Goal: Check status: Check status

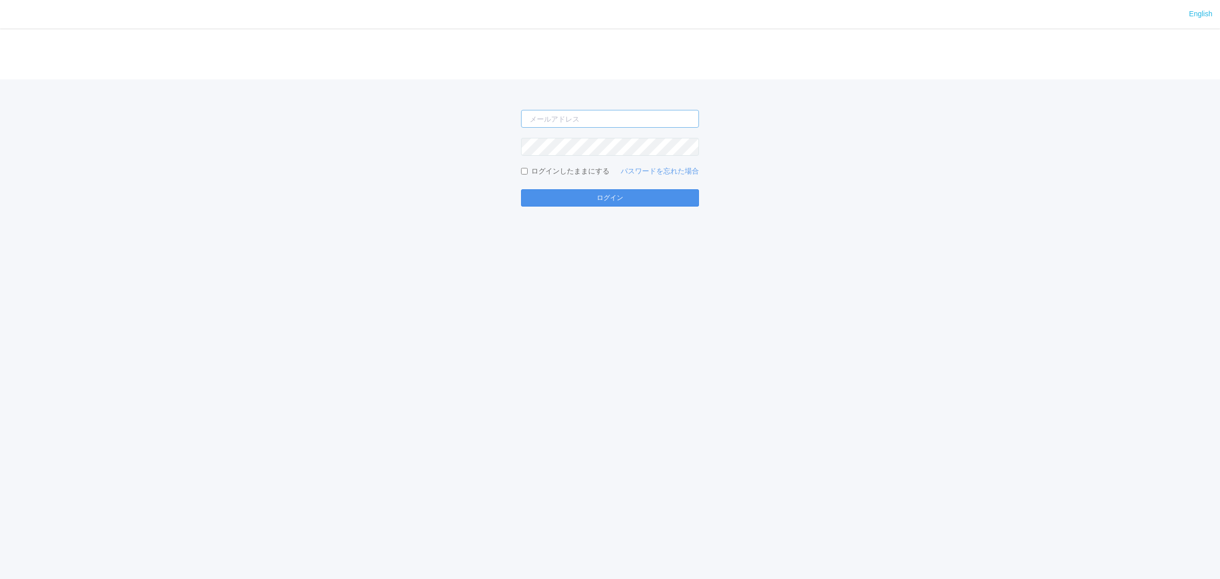
type input "[PERSON_NAME][EMAIL_ADDRESS][DOMAIN_NAME]"
click at [589, 195] on button "ログイン" at bounding box center [610, 197] width 178 height 17
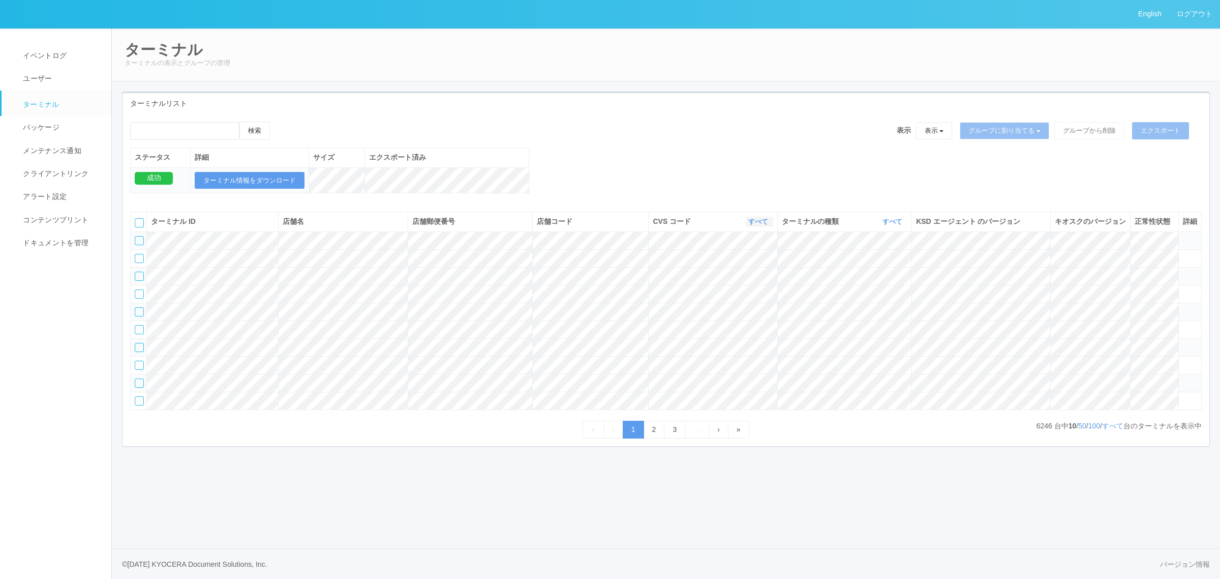
click at [763, 225] on link "すべて" at bounding box center [759, 222] width 22 height 8
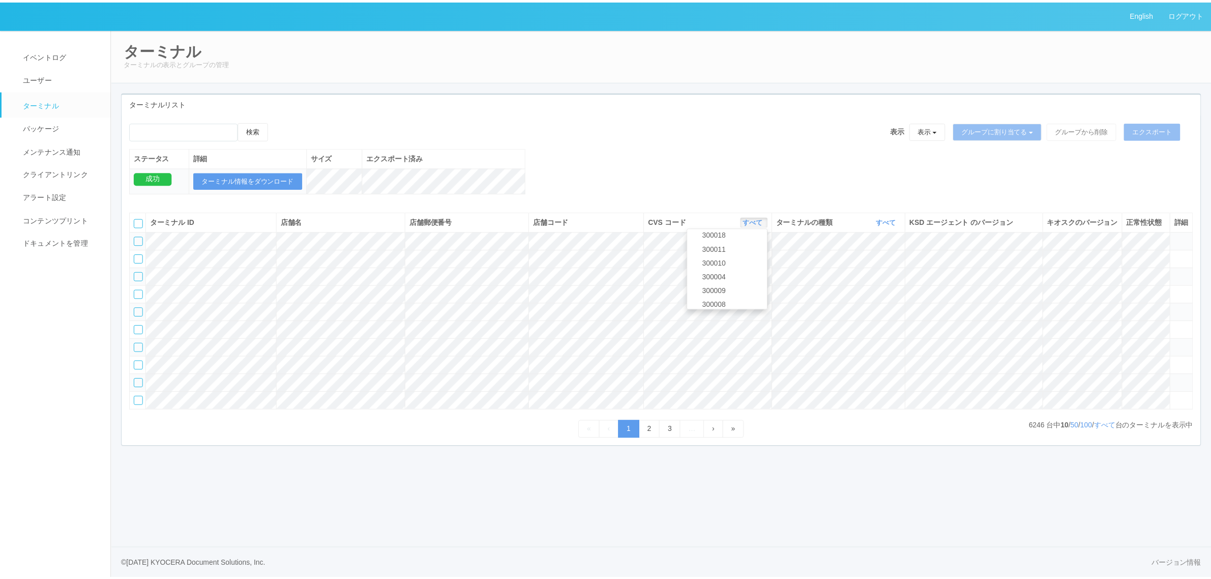
scroll to position [300, 0]
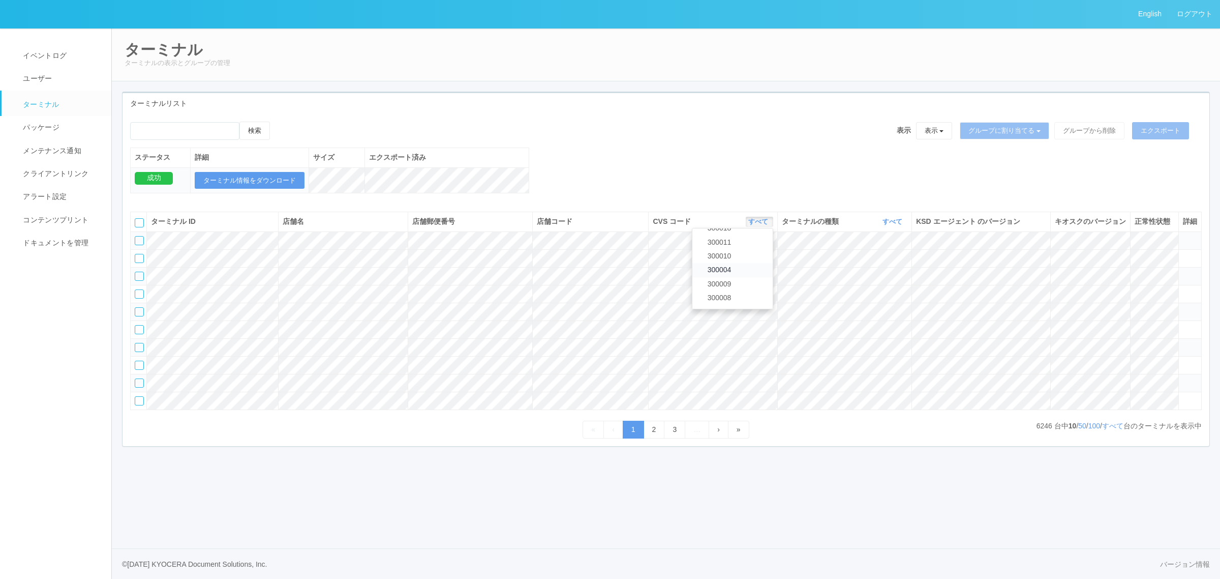
click at [740, 277] on link "300004" at bounding box center [733, 270] width 80 height 14
click at [902, 225] on icon "button" at bounding box center [903, 222] width 3 height 8
click at [872, 271] on link "キオスク" at bounding box center [867, 264] width 80 height 14
click at [1119, 430] on link "すべて" at bounding box center [1112, 426] width 21 height 8
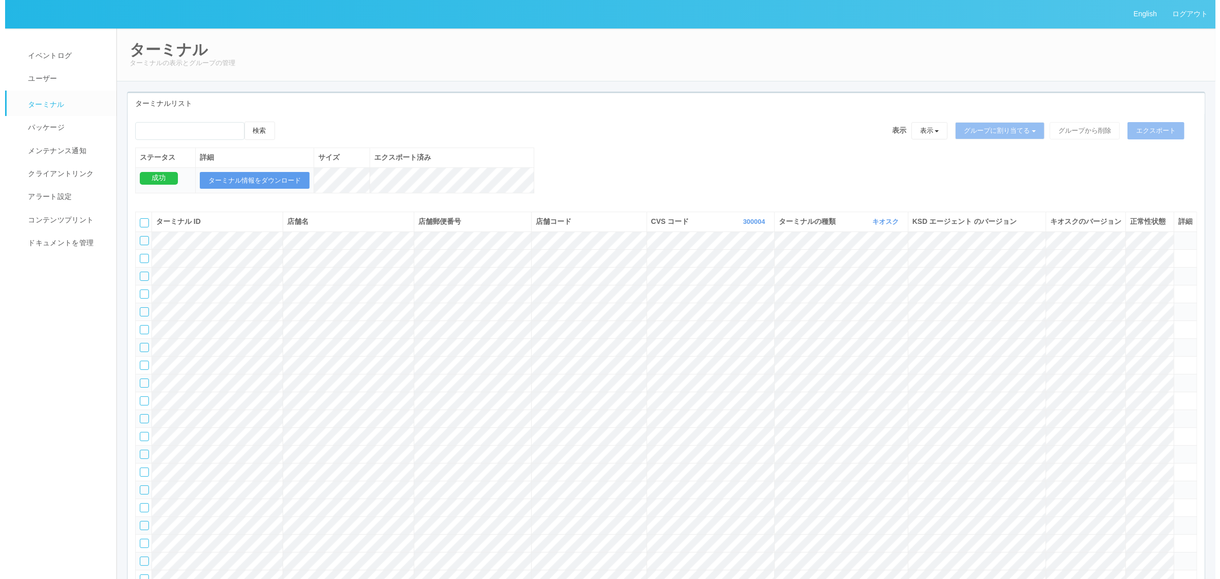
scroll to position [450, 0]
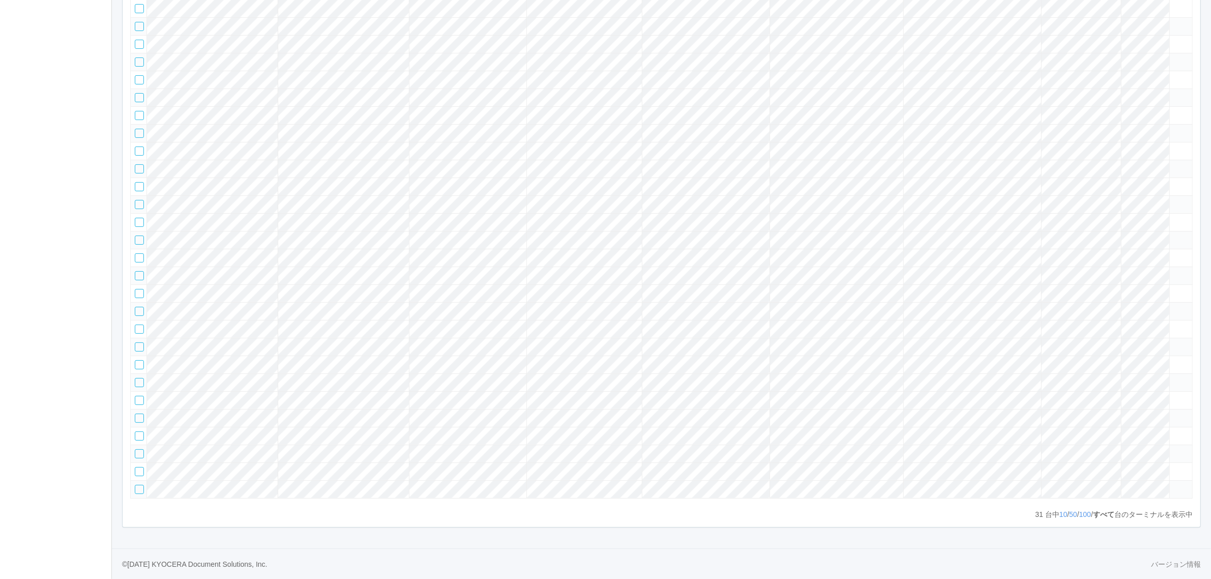
click at [1173, 413] on icon at bounding box center [1173, 413] width 0 height 0
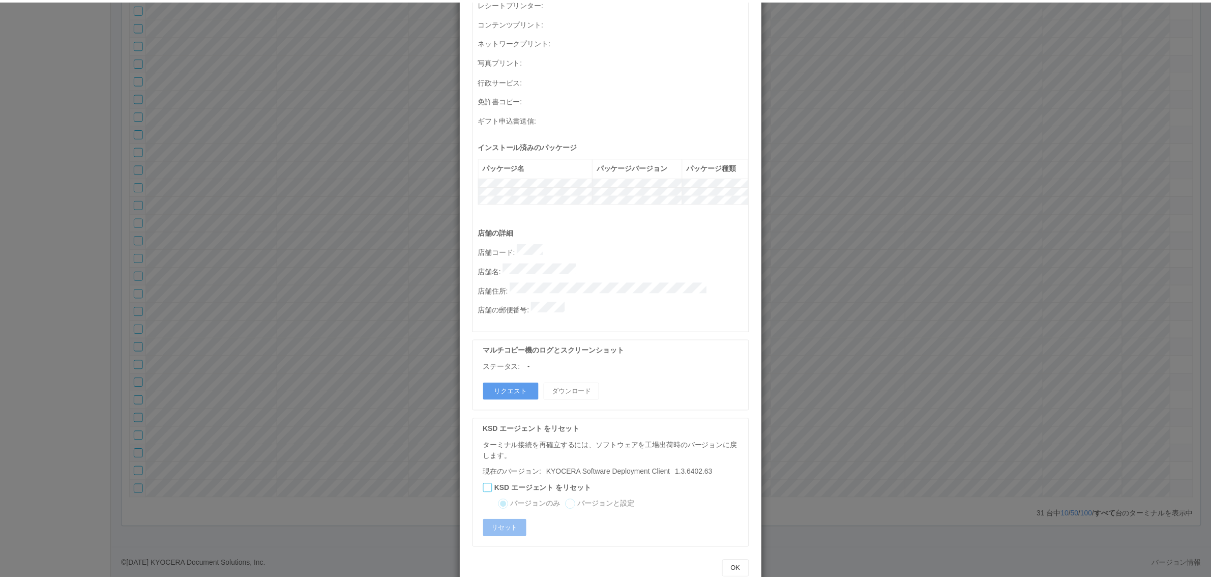
scroll to position [0, 0]
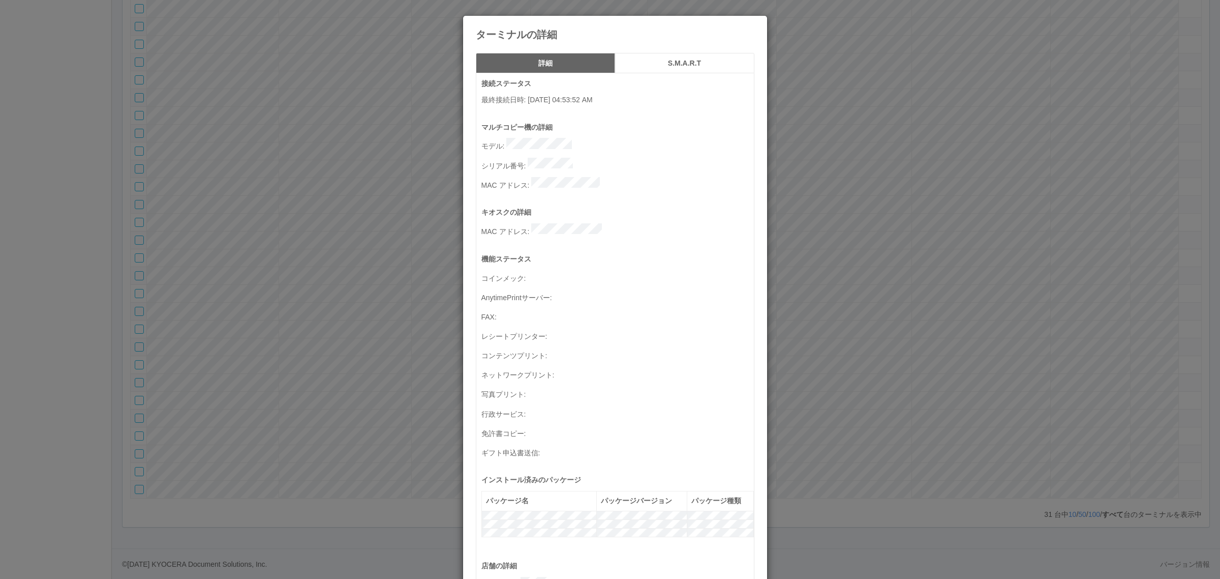
click at [939, 344] on div "ターミナルの詳細 詳細 S.M.A.R.T 接続ステータス 最終接続日時 : [DATE] 04:53:52 AM マルチコピー機の詳細 モデル : シリアル…" at bounding box center [610, 289] width 1220 height 579
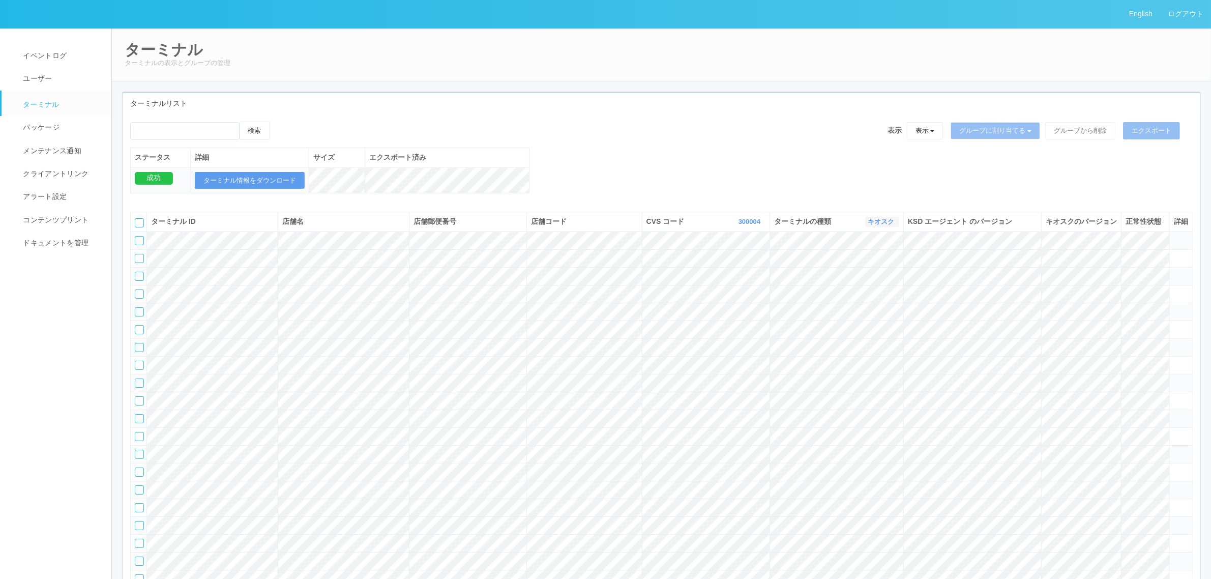
click at [876, 225] on link "キオスク" at bounding box center [881, 222] width 29 height 8
click at [867, 257] on link "すべて" at bounding box center [858, 250] width 80 height 14
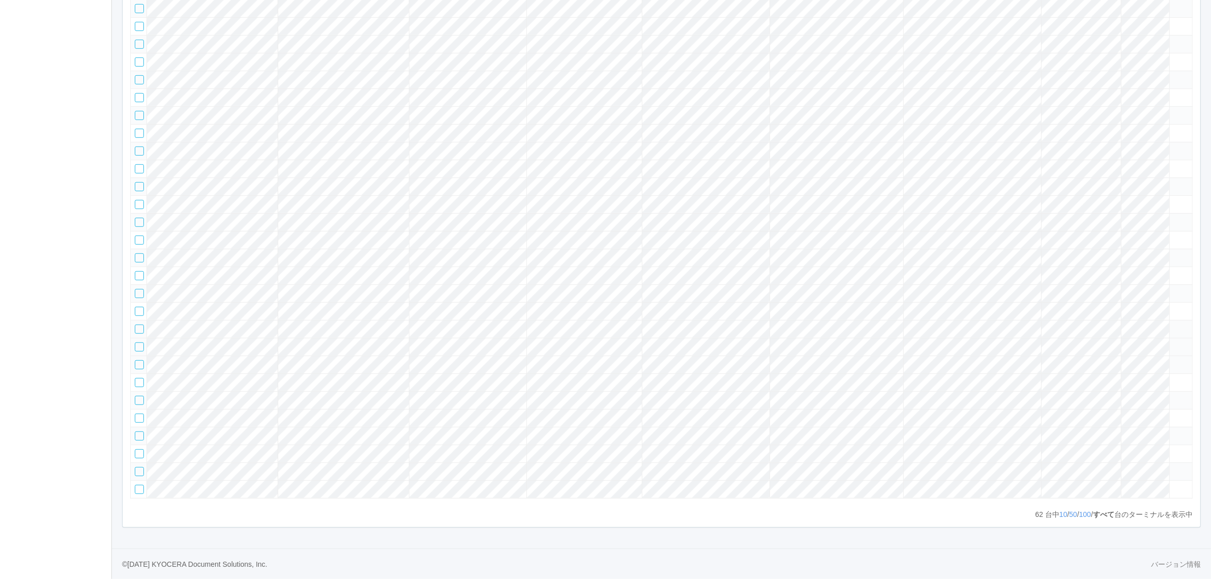
click at [1173, 342] on icon at bounding box center [1173, 342] width 0 height 0
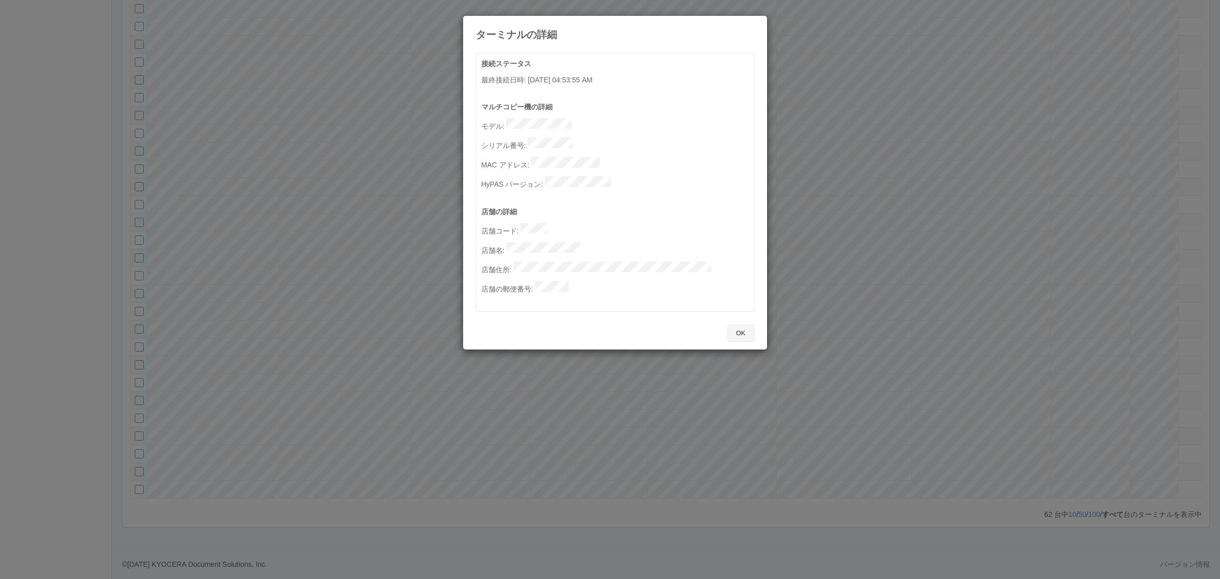
click at [746, 324] on button "OK" at bounding box center [741, 332] width 27 height 17
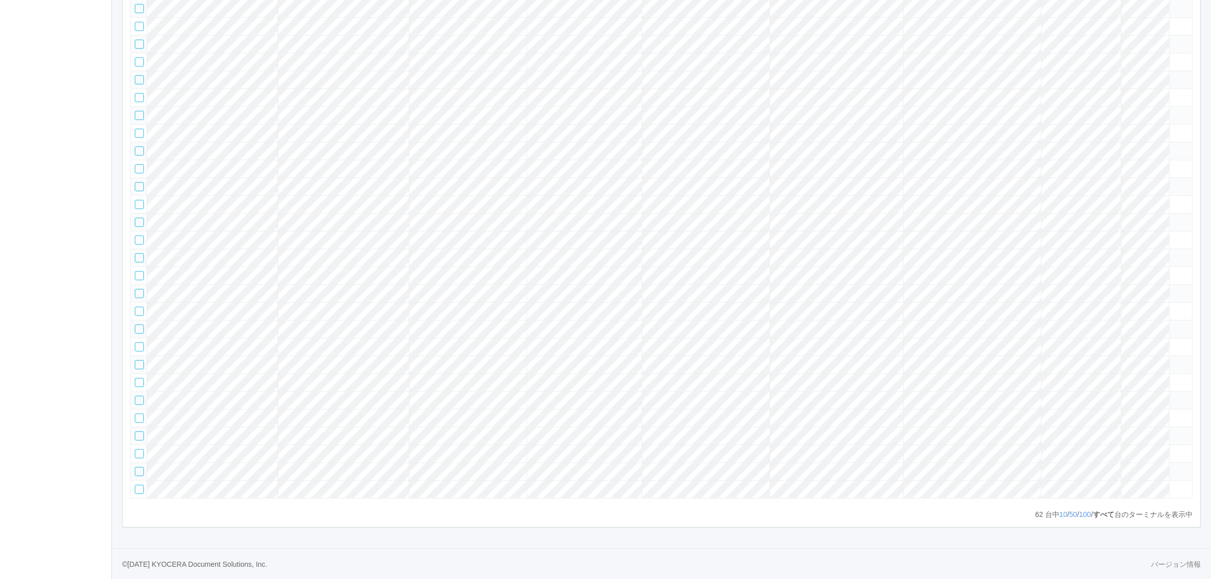
click at [1183, 320] on td at bounding box center [1180, 329] width 23 height 18
click at [1173, 324] on span at bounding box center [1173, 324] width 0 height 0
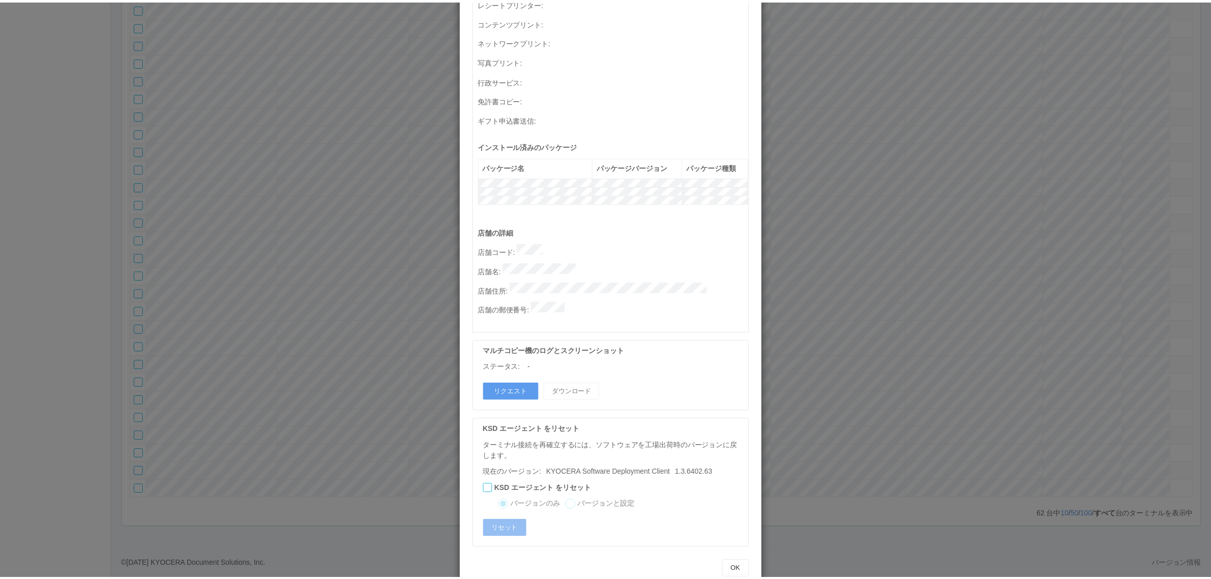
scroll to position [0, 0]
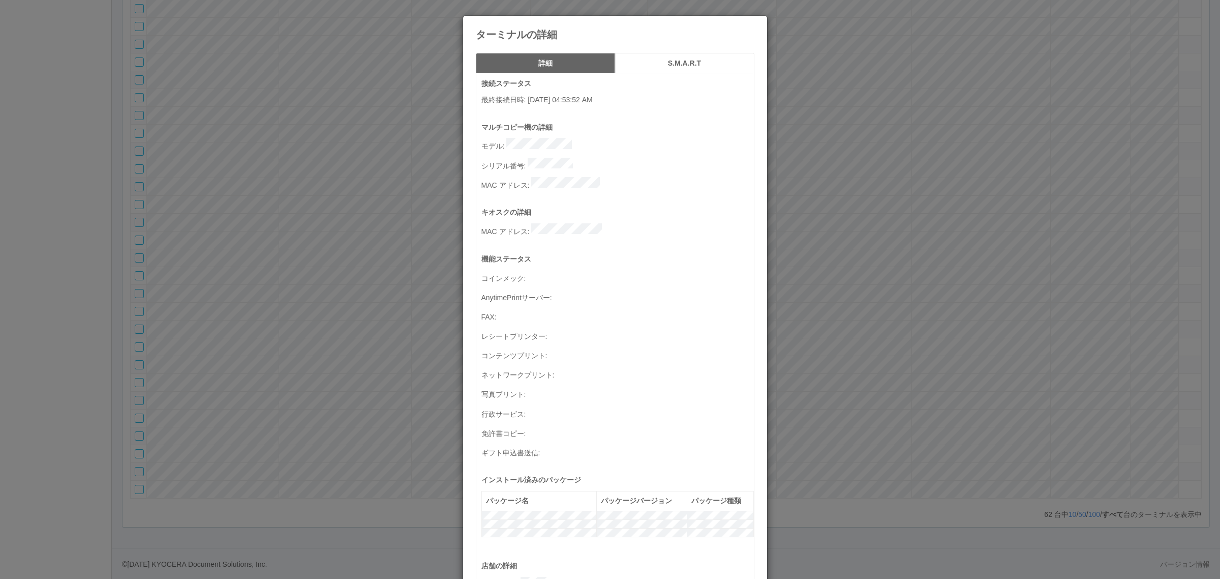
click at [857, 266] on div "ターミナルの詳細 詳細 S.M.A.R.T 接続ステータス 最終接続日時 : [DATE] 04:53:52 AM マルチコピー機の詳細 モデル : シリアル…" at bounding box center [610, 289] width 1220 height 579
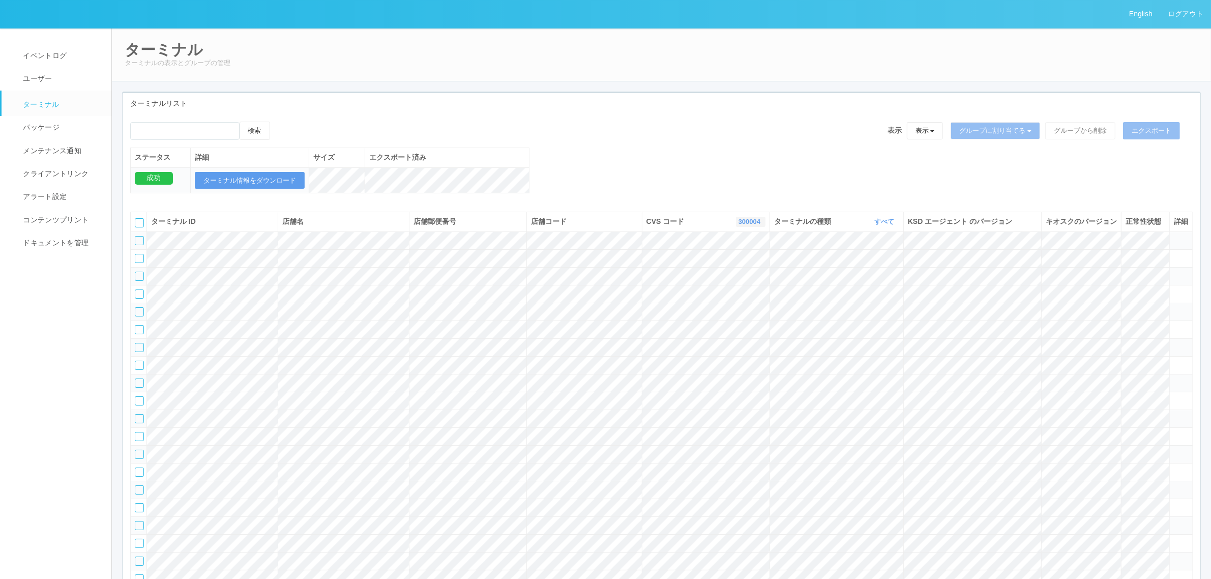
click at [740, 225] on link "300004" at bounding box center [750, 222] width 24 height 8
